Goal: Transaction & Acquisition: Download file/media

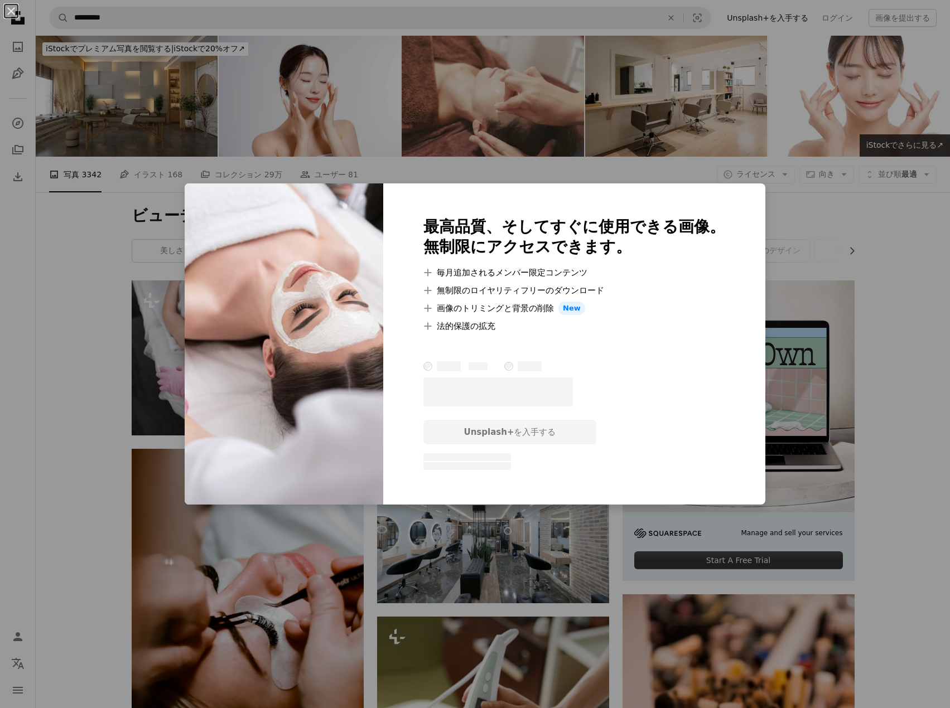
scroll to position [186, 0]
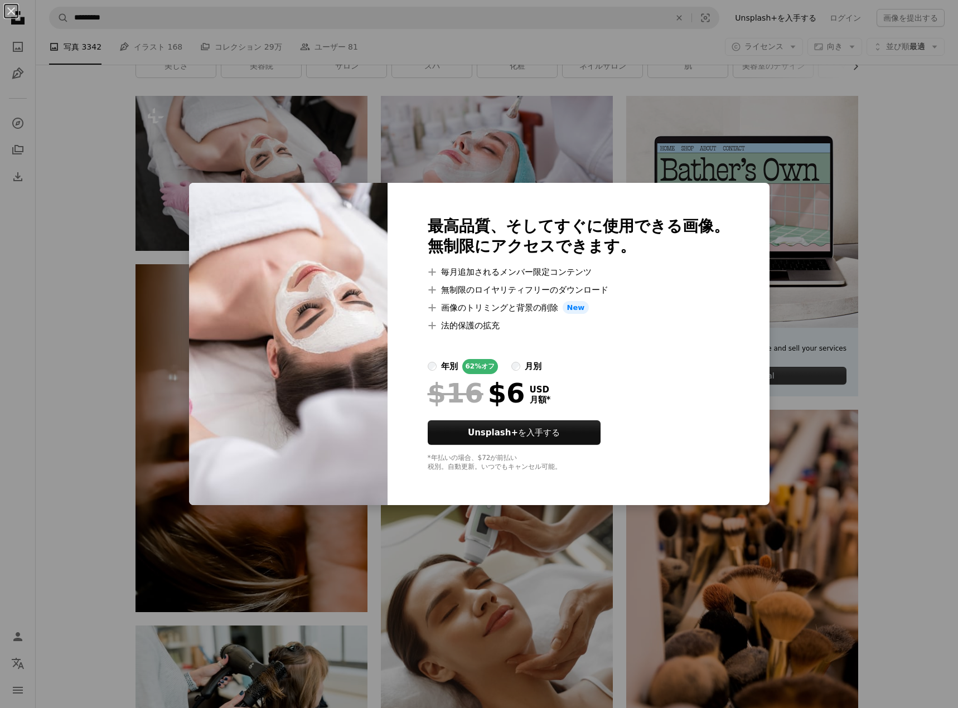
click at [905, 219] on div "An X shape 最高品質、そしてすぐに使用できる画像。 無制限にアクセスできます。 A plus sign 毎月追加されるメンバー限定コンテンツ A p…" at bounding box center [479, 354] width 958 height 708
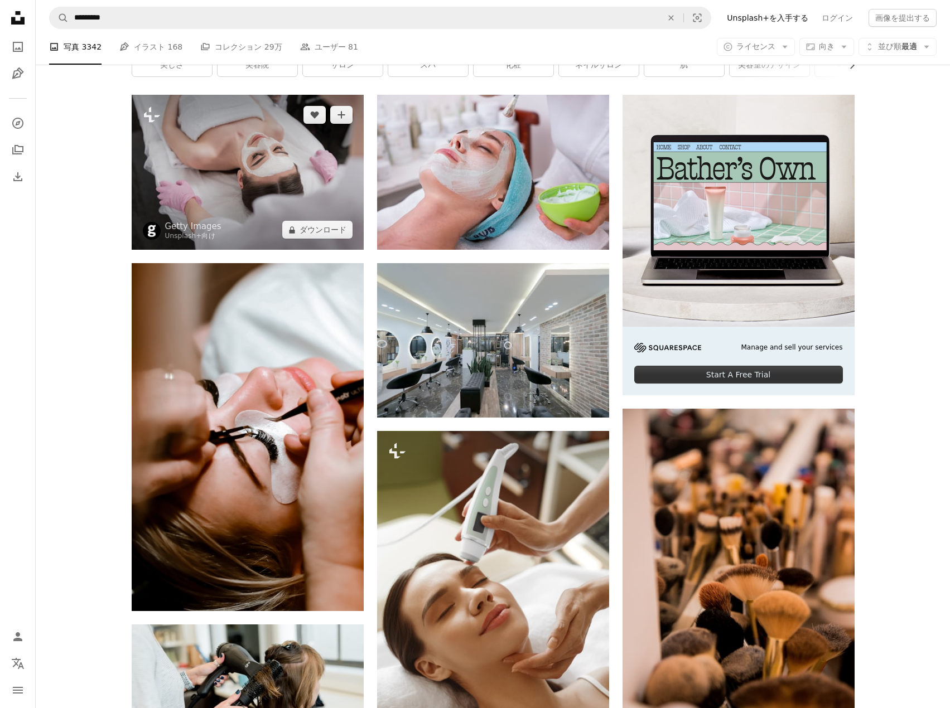
click at [224, 199] on img at bounding box center [248, 172] width 232 height 155
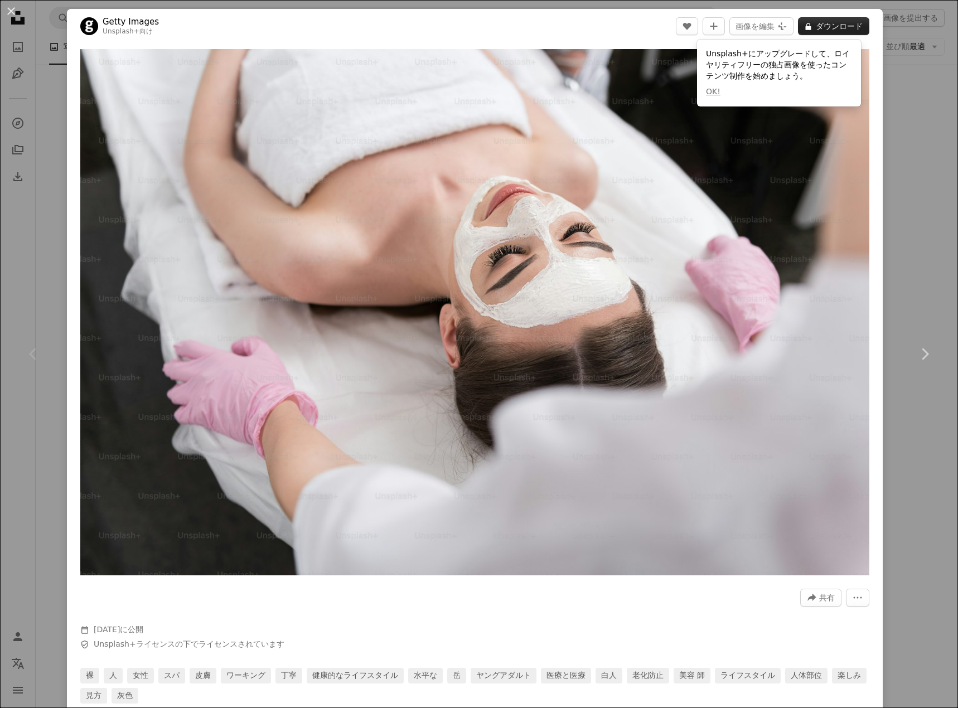
click at [824, 23] on button "A lock ダウンロード" at bounding box center [833, 26] width 71 height 18
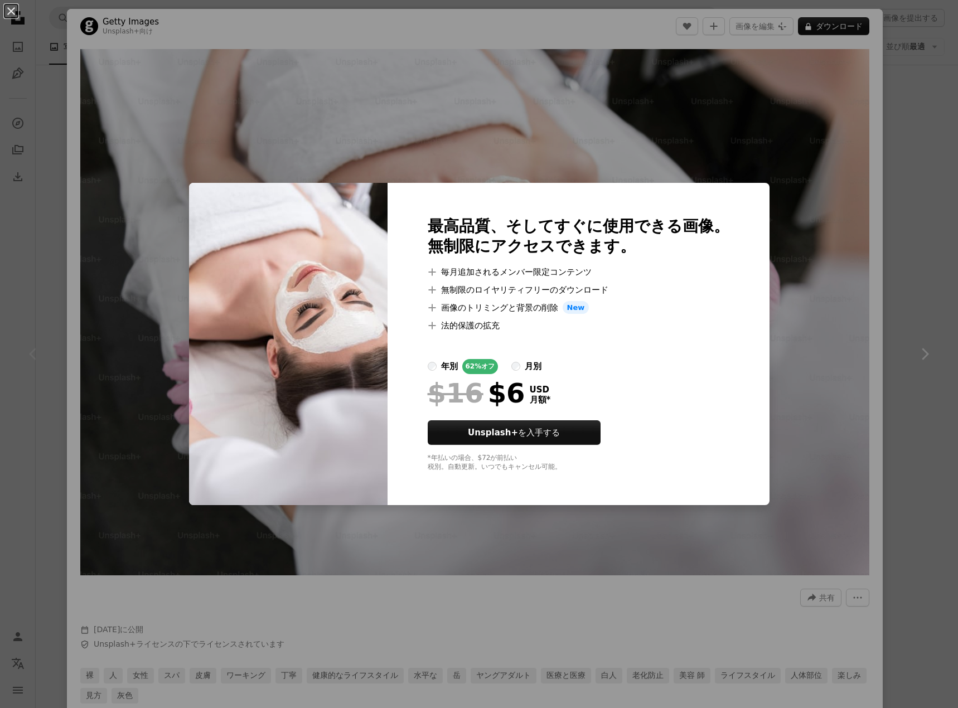
click at [448, 628] on div "An X shape 最高品質、そしてすぐに使用できる画像。 無制限にアクセスできます。 A plus sign 毎月追加されるメンバー限定コンテンツ A p…" at bounding box center [479, 354] width 958 height 708
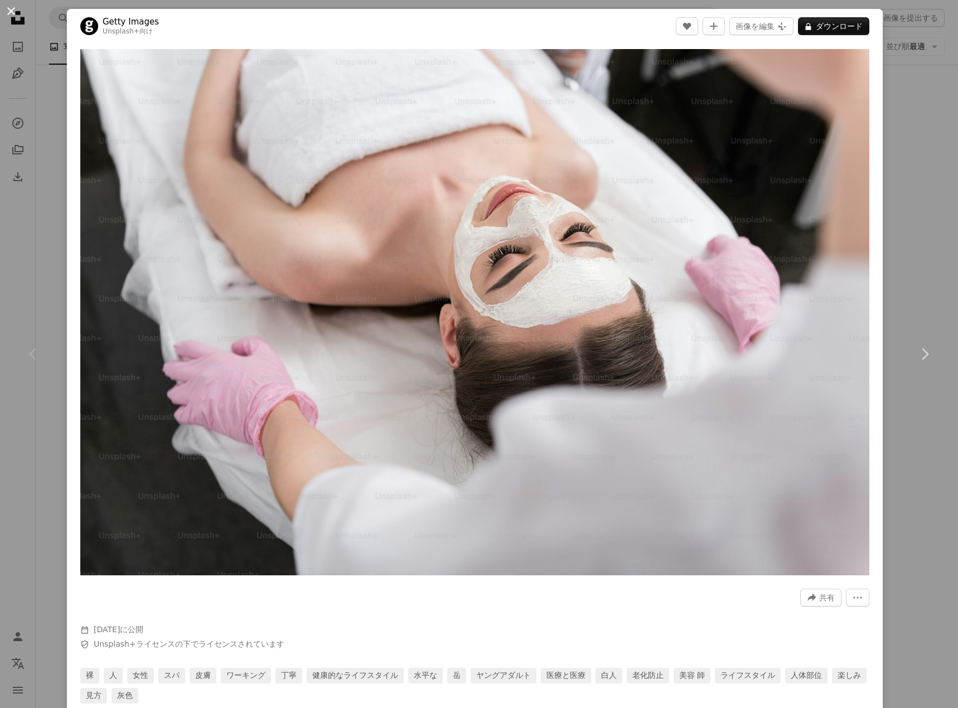
click at [11, 13] on button "An X shape" at bounding box center [10, 10] width 13 height 13
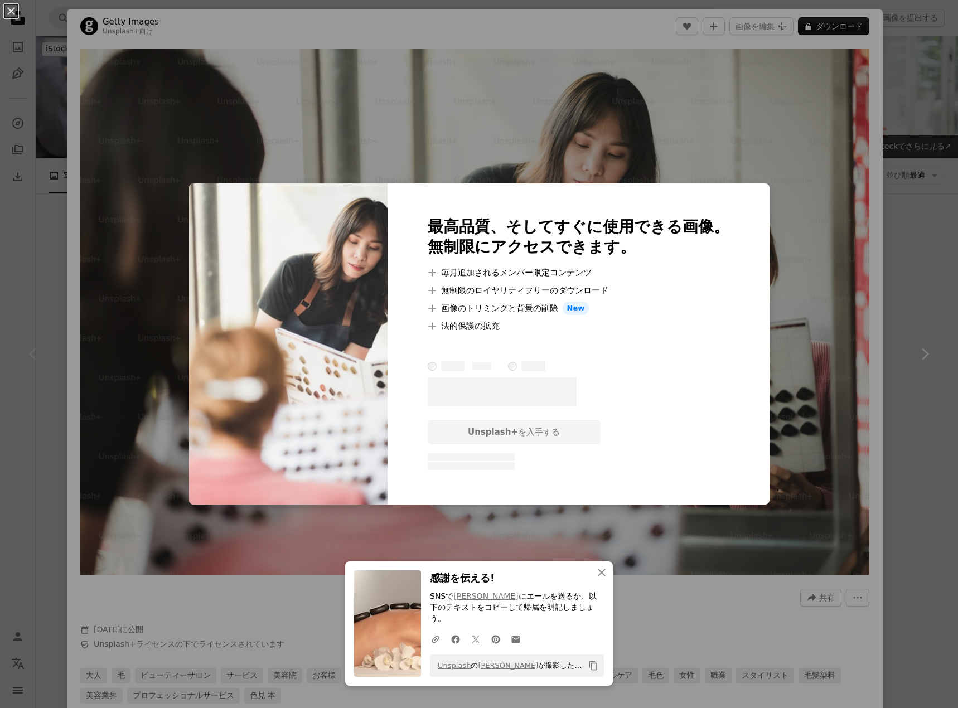
scroll to position [93, 0]
